Goal: Task Accomplishment & Management: Manage account settings

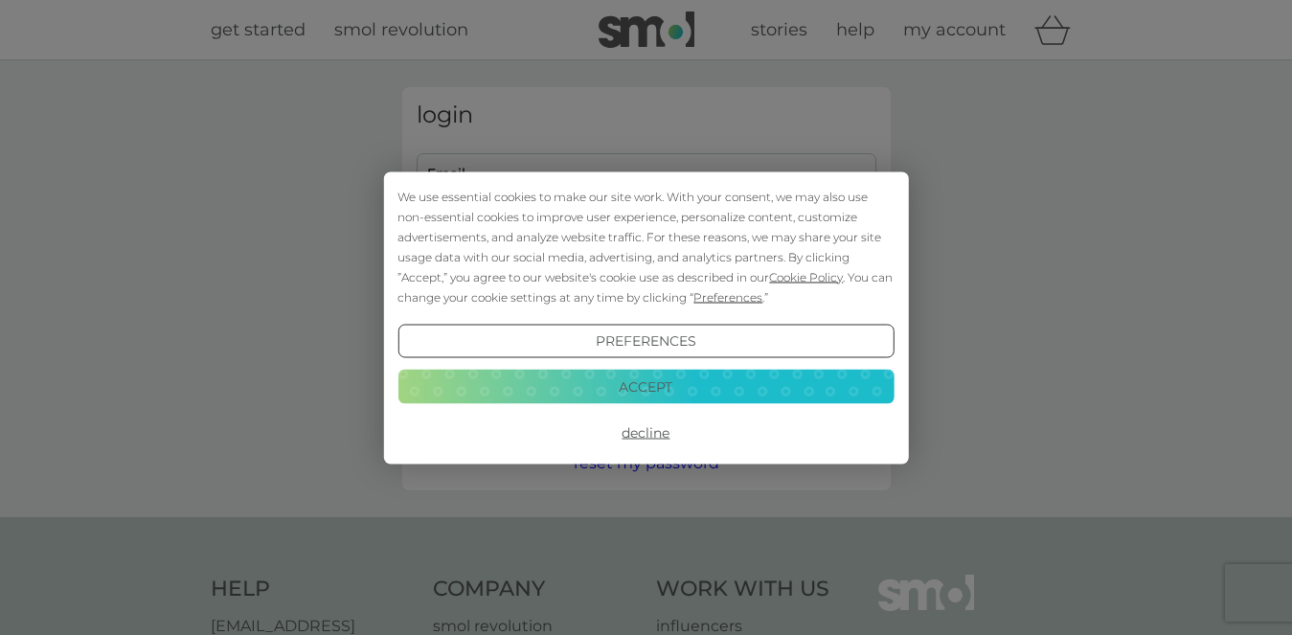
click at [749, 390] on button "Accept" at bounding box center [645, 387] width 496 height 34
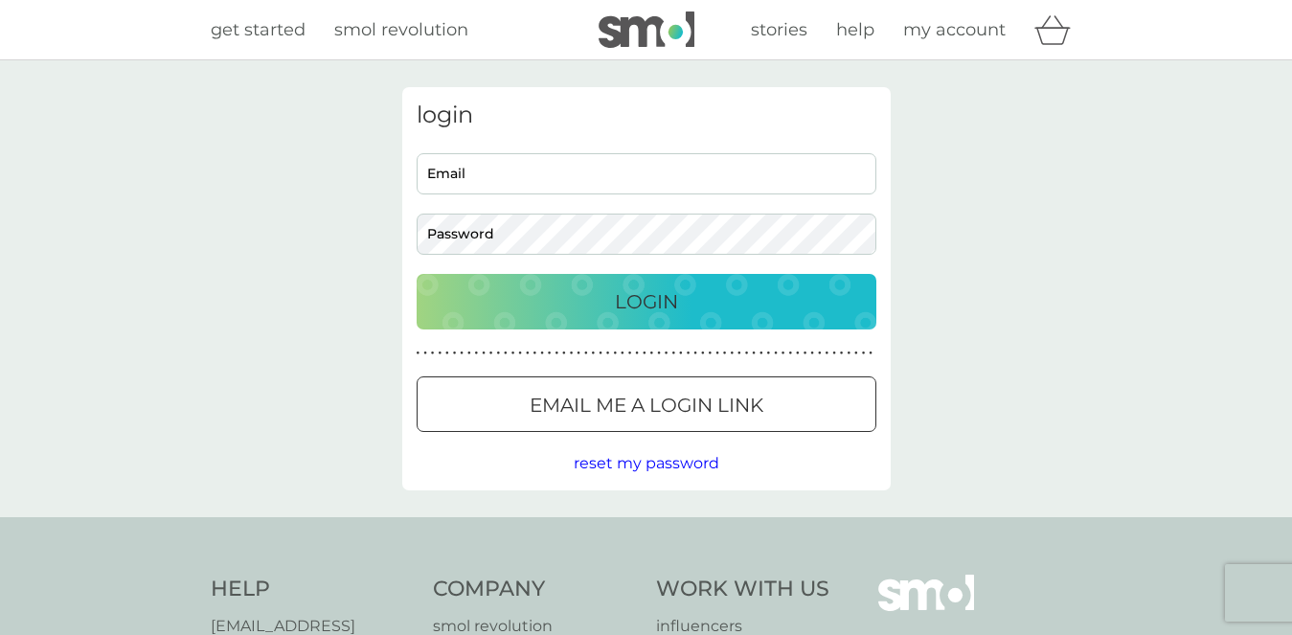
click at [519, 176] on input "Email" at bounding box center [647, 173] width 460 height 41
type input "send2france@gmail.com"
click at [654, 309] on p "Login" at bounding box center [646, 301] width 63 height 31
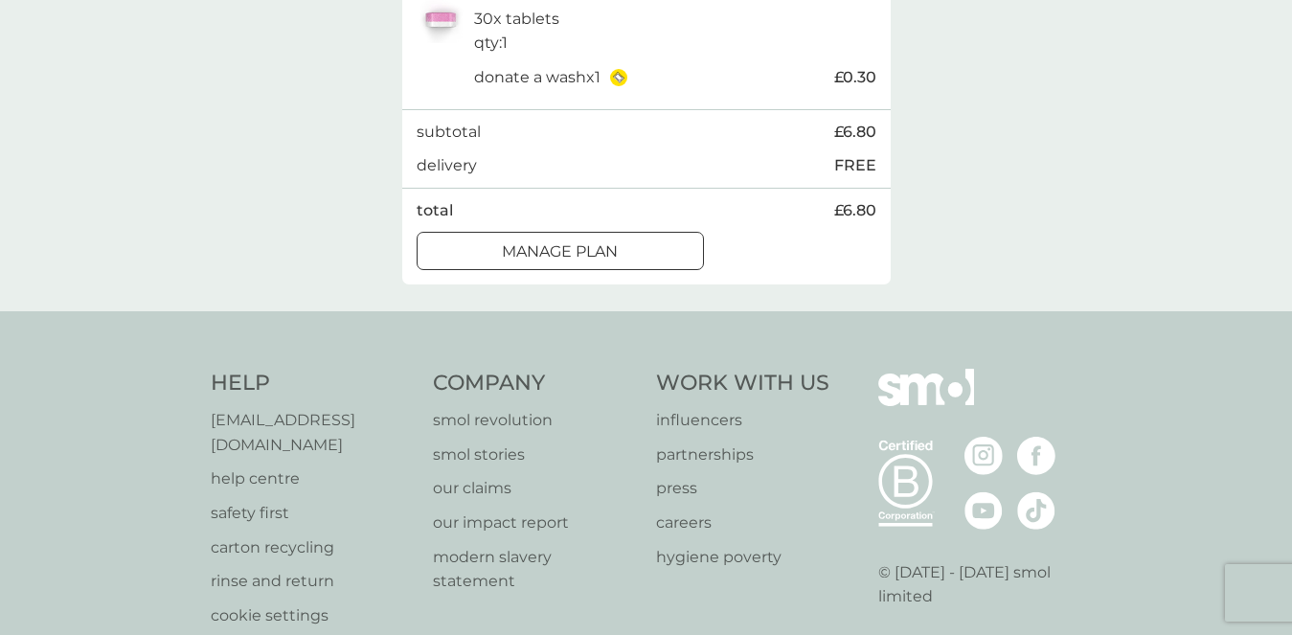
scroll to position [469, 0]
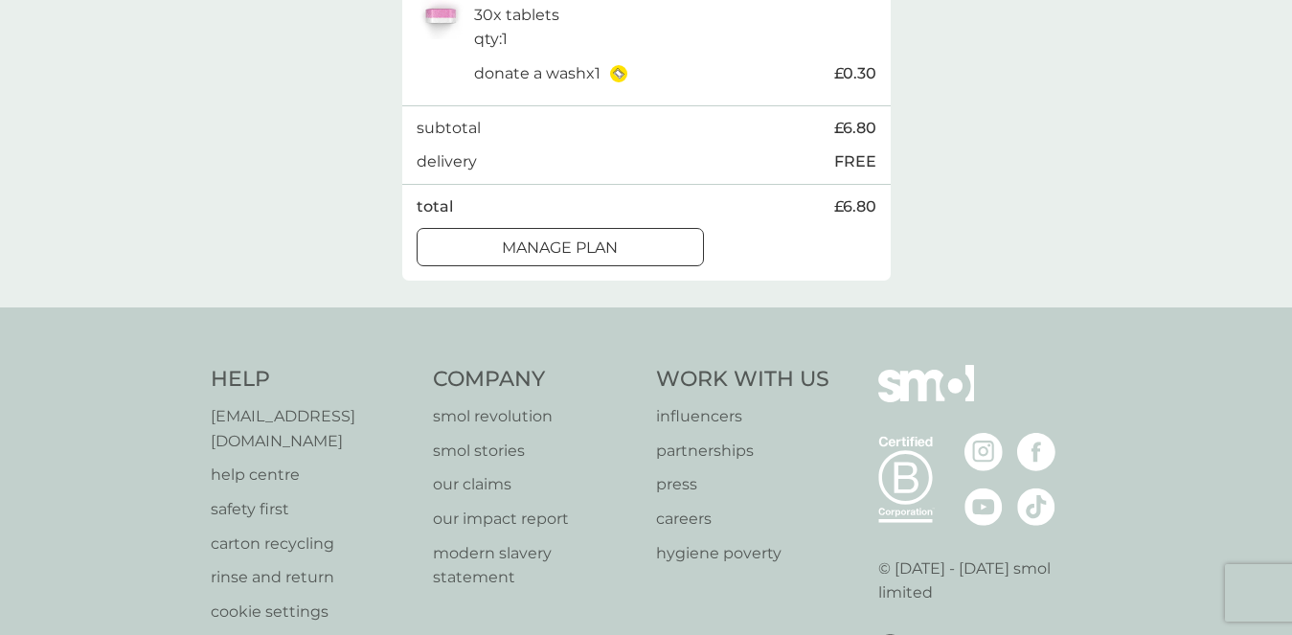
click at [591, 248] on div at bounding box center [560, 248] width 69 height 20
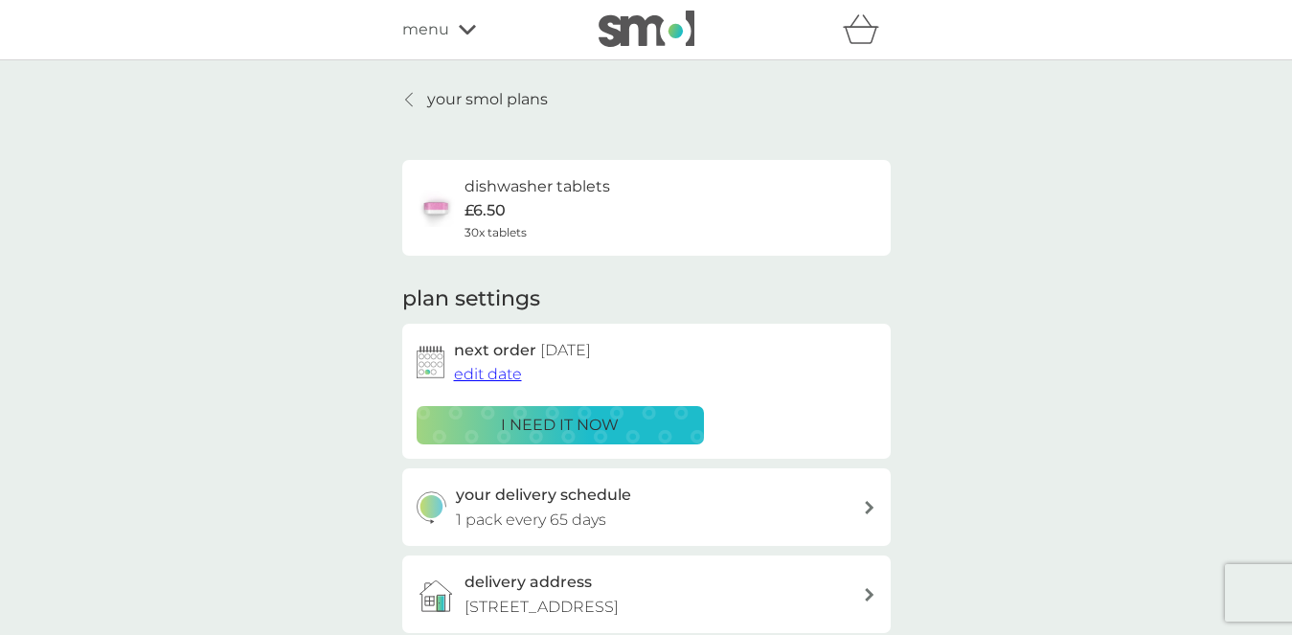
click at [495, 374] on span "edit date" at bounding box center [488, 374] width 68 height 18
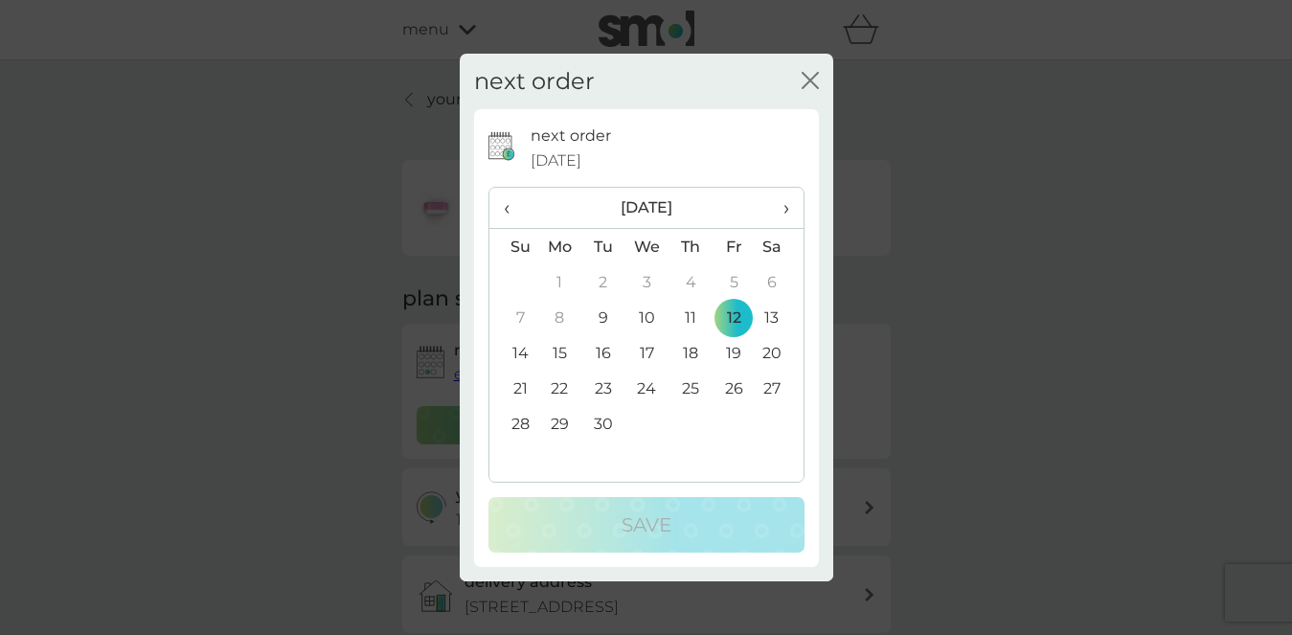
click at [650, 389] on td "24" at bounding box center [646, 388] width 44 height 35
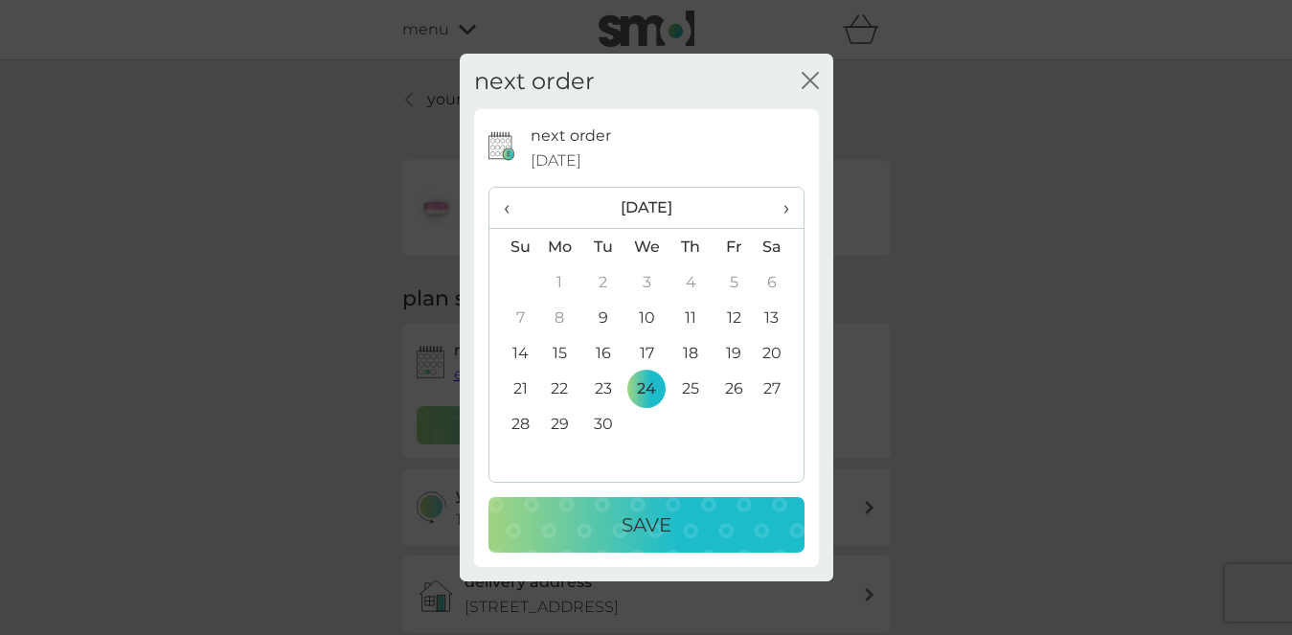
click at [659, 525] on p "Save" at bounding box center [646, 524] width 50 height 31
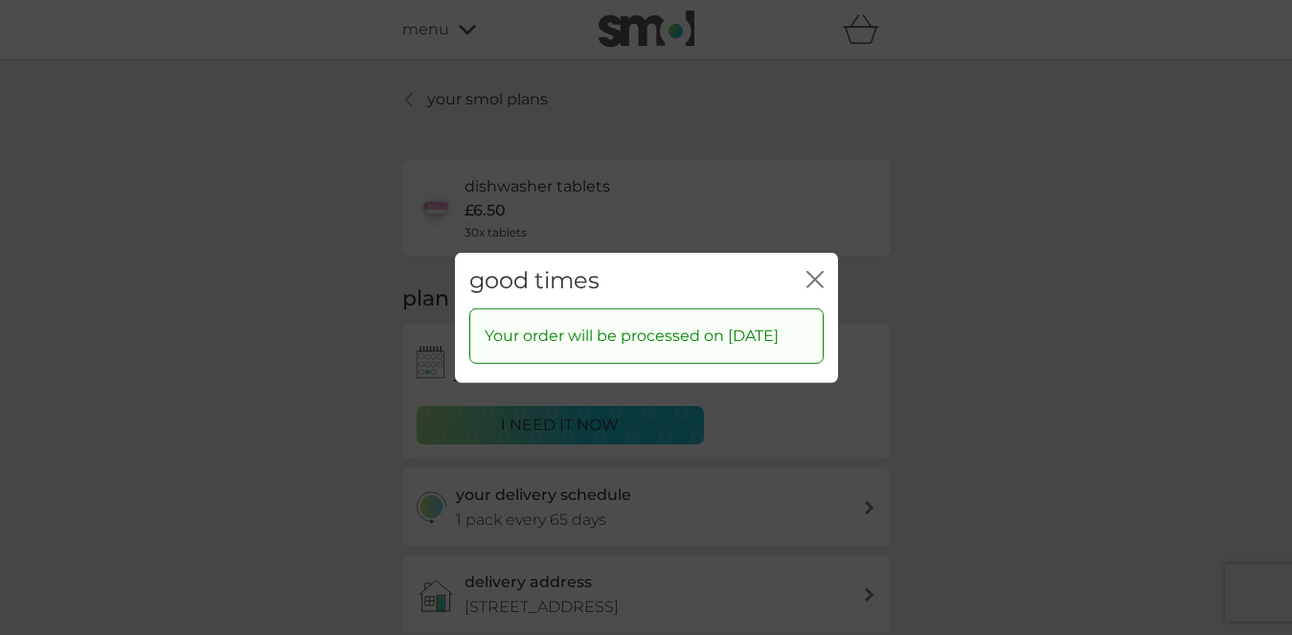
click at [813, 271] on icon "close" at bounding box center [811, 278] width 8 height 15
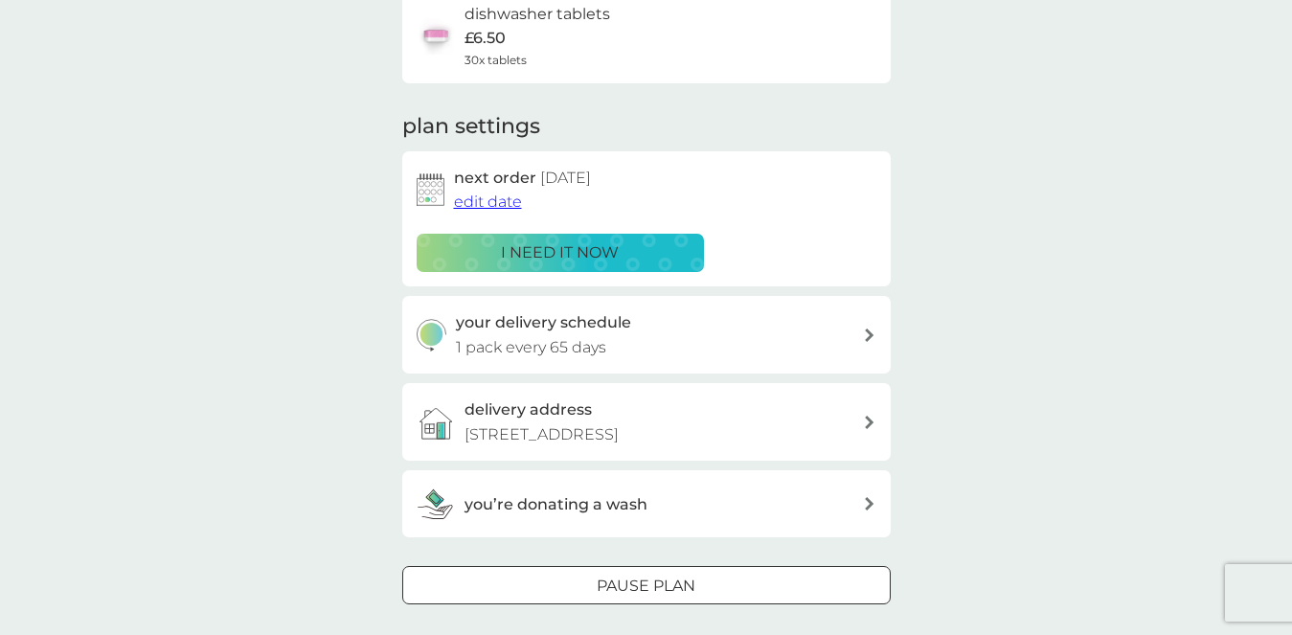
scroll to position [187, 0]
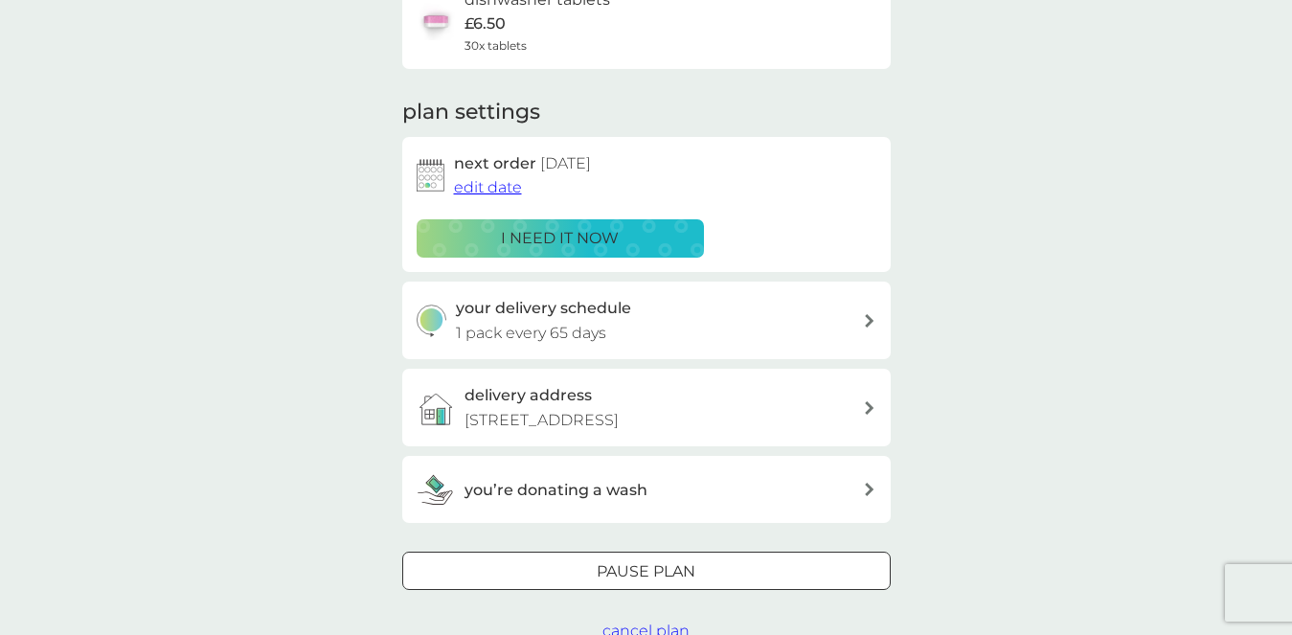
click at [505, 191] on span "edit date" at bounding box center [488, 187] width 68 height 18
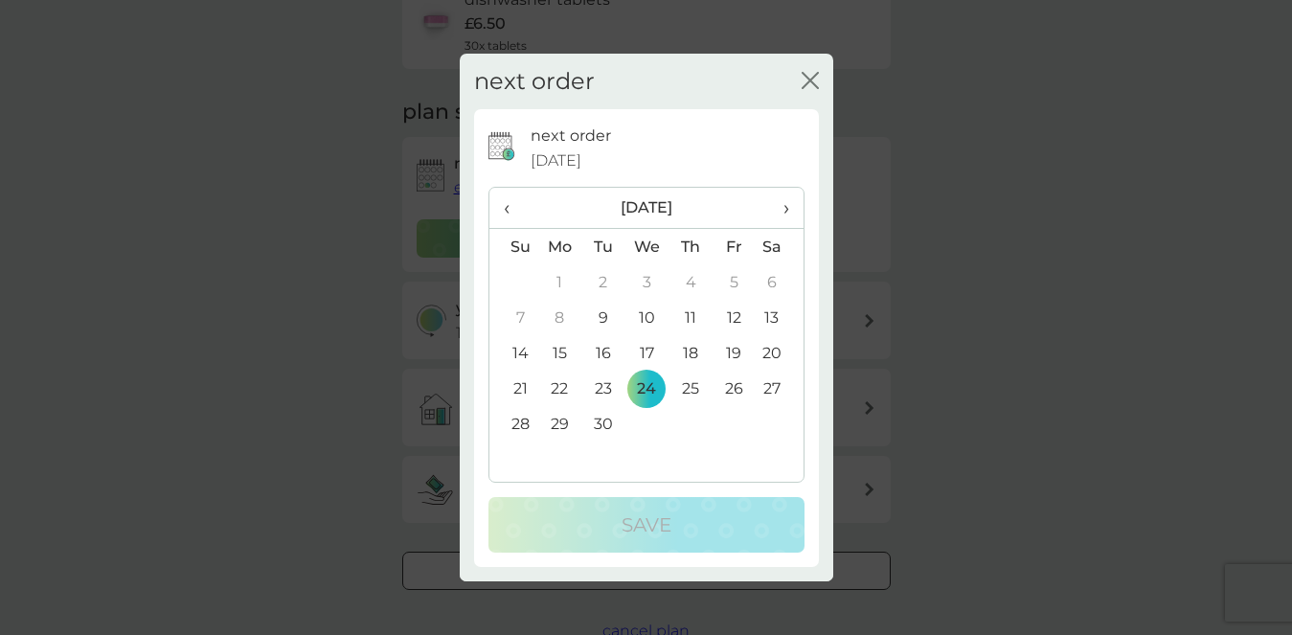
click at [806, 79] on icon "close" at bounding box center [810, 80] width 17 height 17
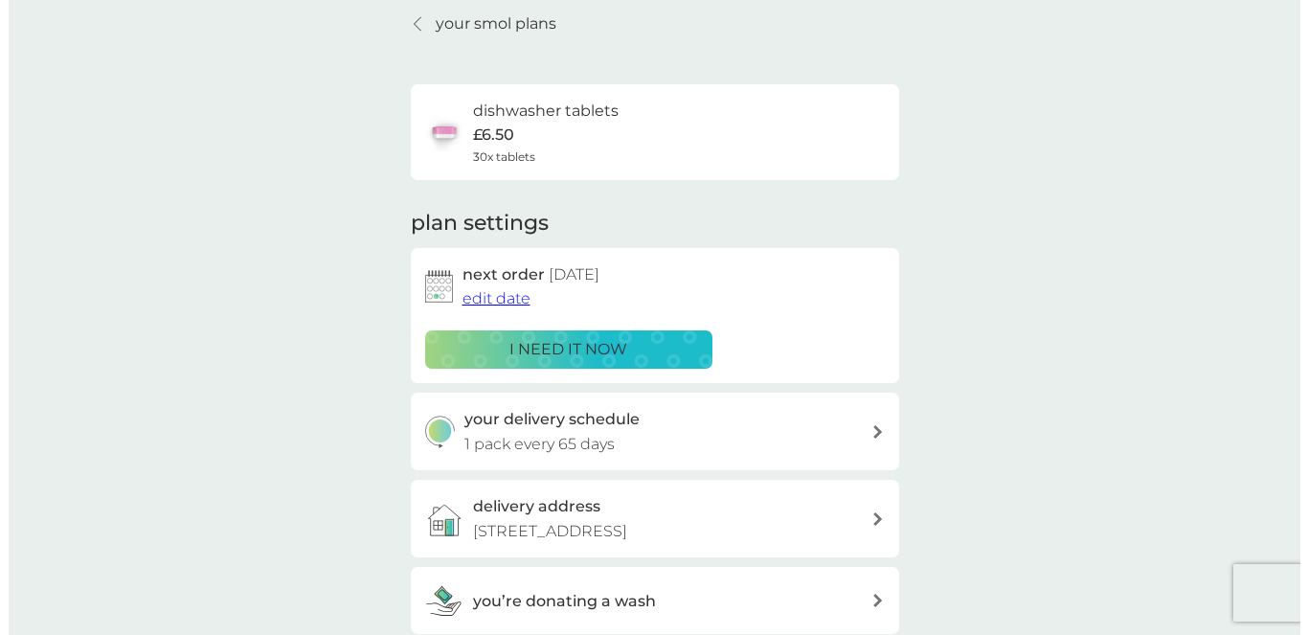
scroll to position [0, 0]
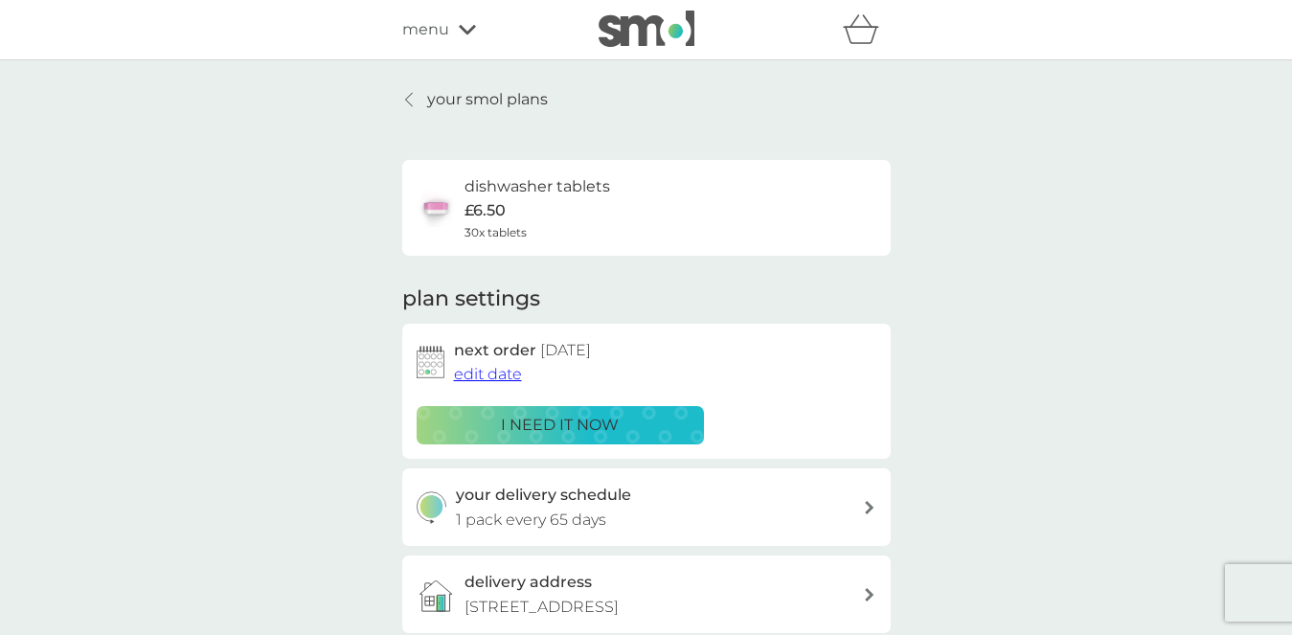
click at [466, 31] on icon at bounding box center [467, 29] width 17 height 11
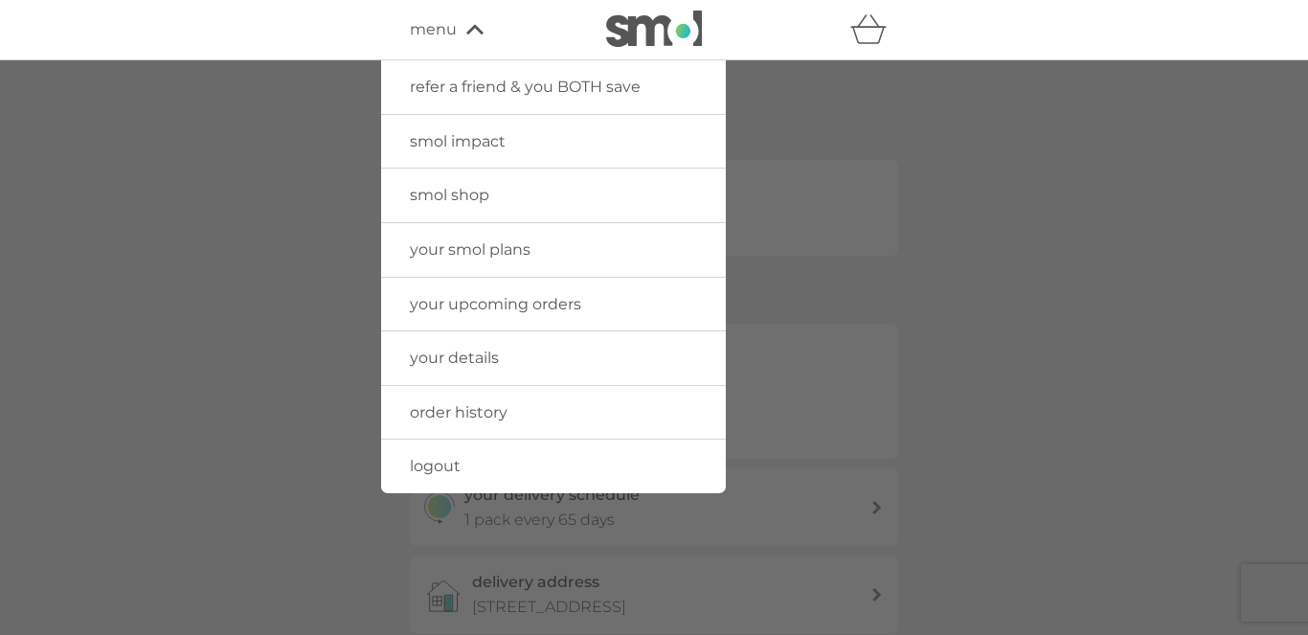
click at [441, 464] on span "logout" at bounding box center [435, 466] width 51 height 18
